Goal: Find contact information: Find contact information

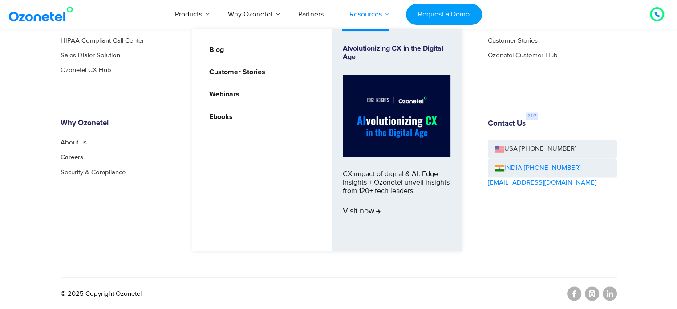
scroll to position [4915, 0]
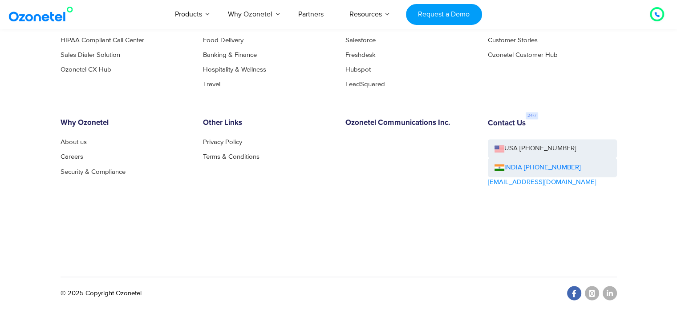
click at [569, 292] on link at bounding box center [574, 293] width 14 height 14
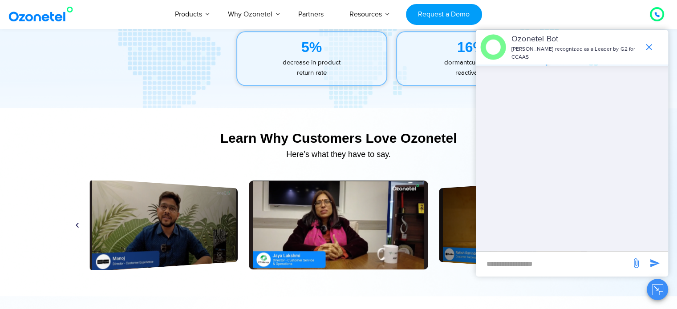
scroll to position [3987, 0]
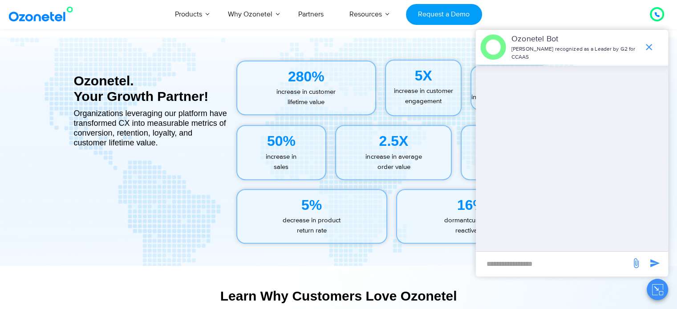
click at [652, 46] on icon "end chat or minimize" at bounding box center [649, 47] width 11 height 11
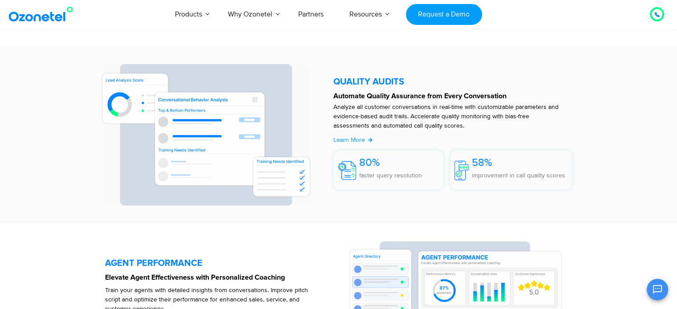
scroll to position [1736, 0]
